Goal: Navigation & Orientation: Go to known website

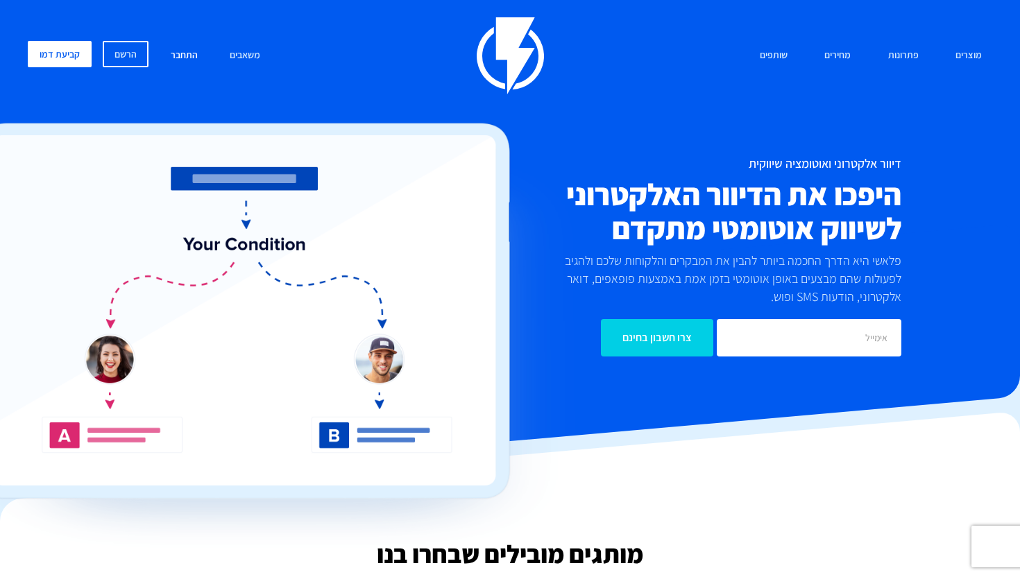
click at [182, 58] on link "התחבר" at bounding box center [184, 56] width 48 height 30
click at [173, 58] on link "התחבר" at bounding box center [184, 56] width 48 height 30
